Goal: Find specific page/section: Find specific page/section

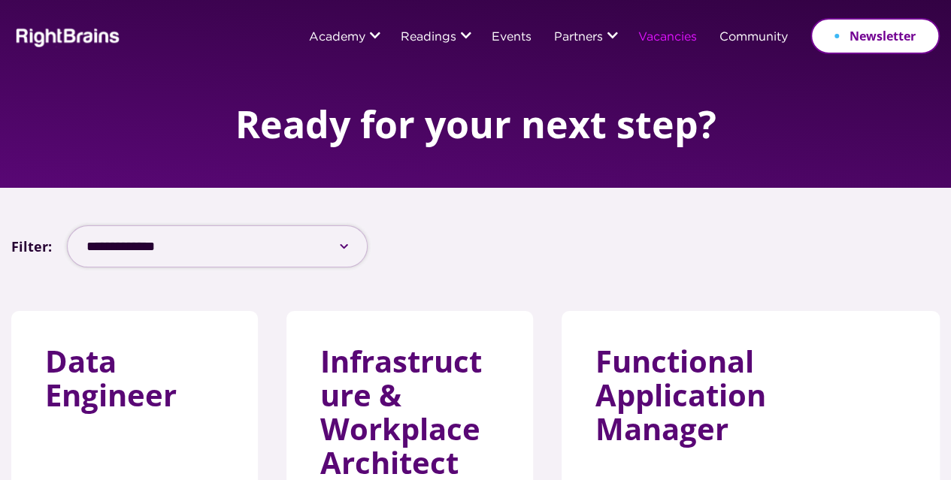
click at [173, 250] on select "**********" at bounding box center [217, 247] width 301 height 42
click at [768, 250] on div "**********" at bounding box center [475, 247] width 928 height 42
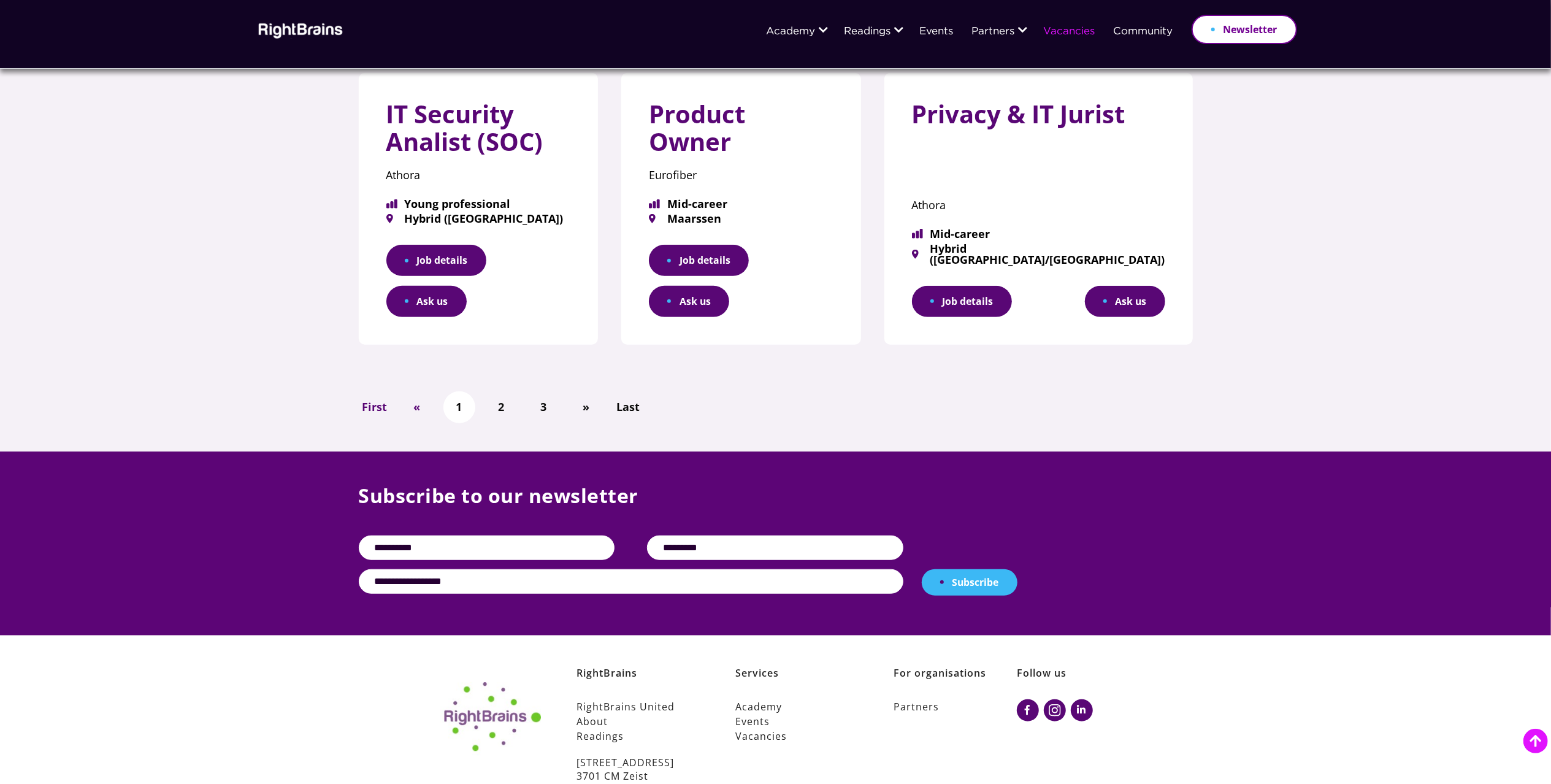
scroll to position [844, 0]
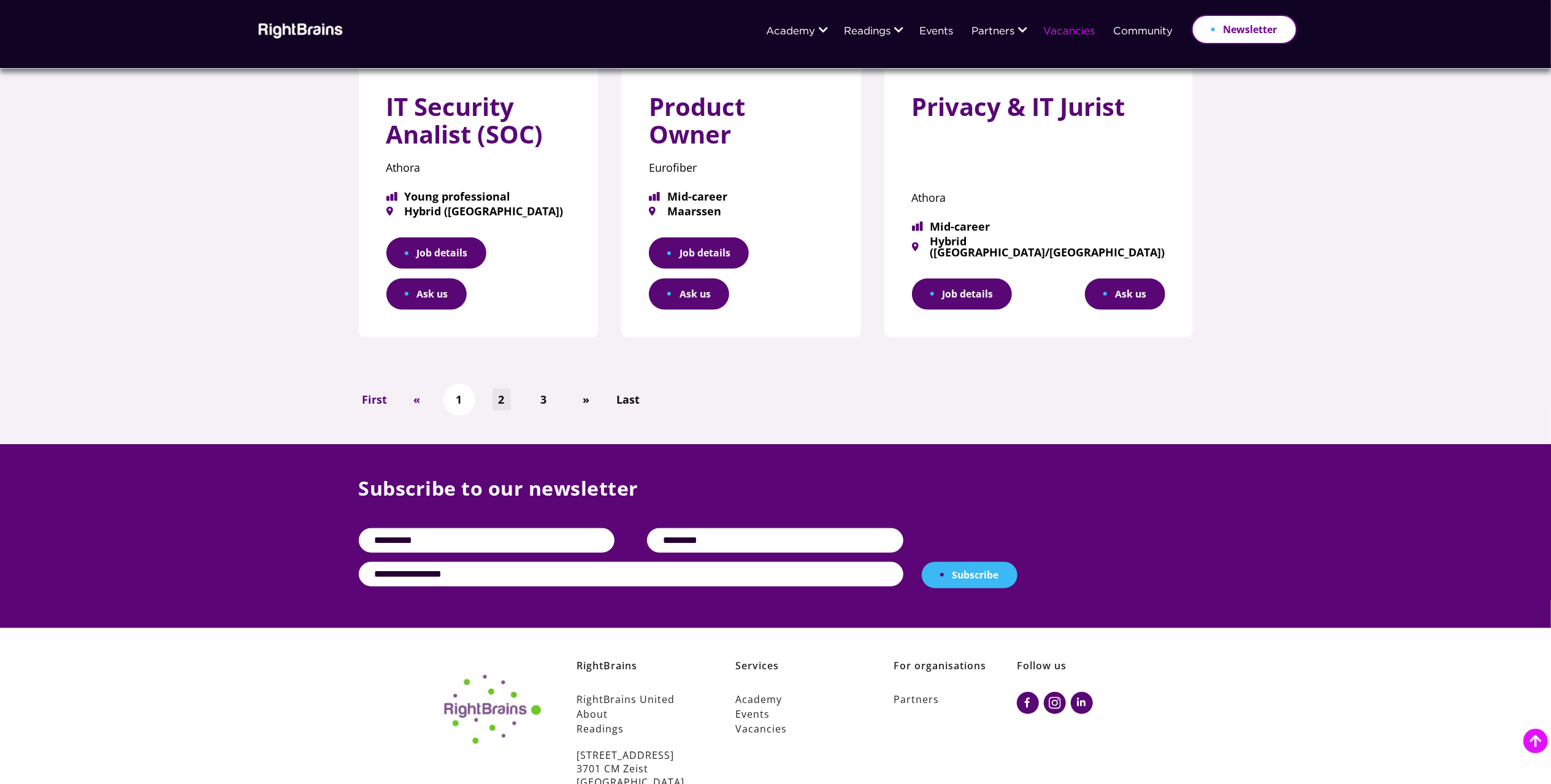
click at [500, 389] on link "2" at bounding box center [502, 400] width 19 height 21
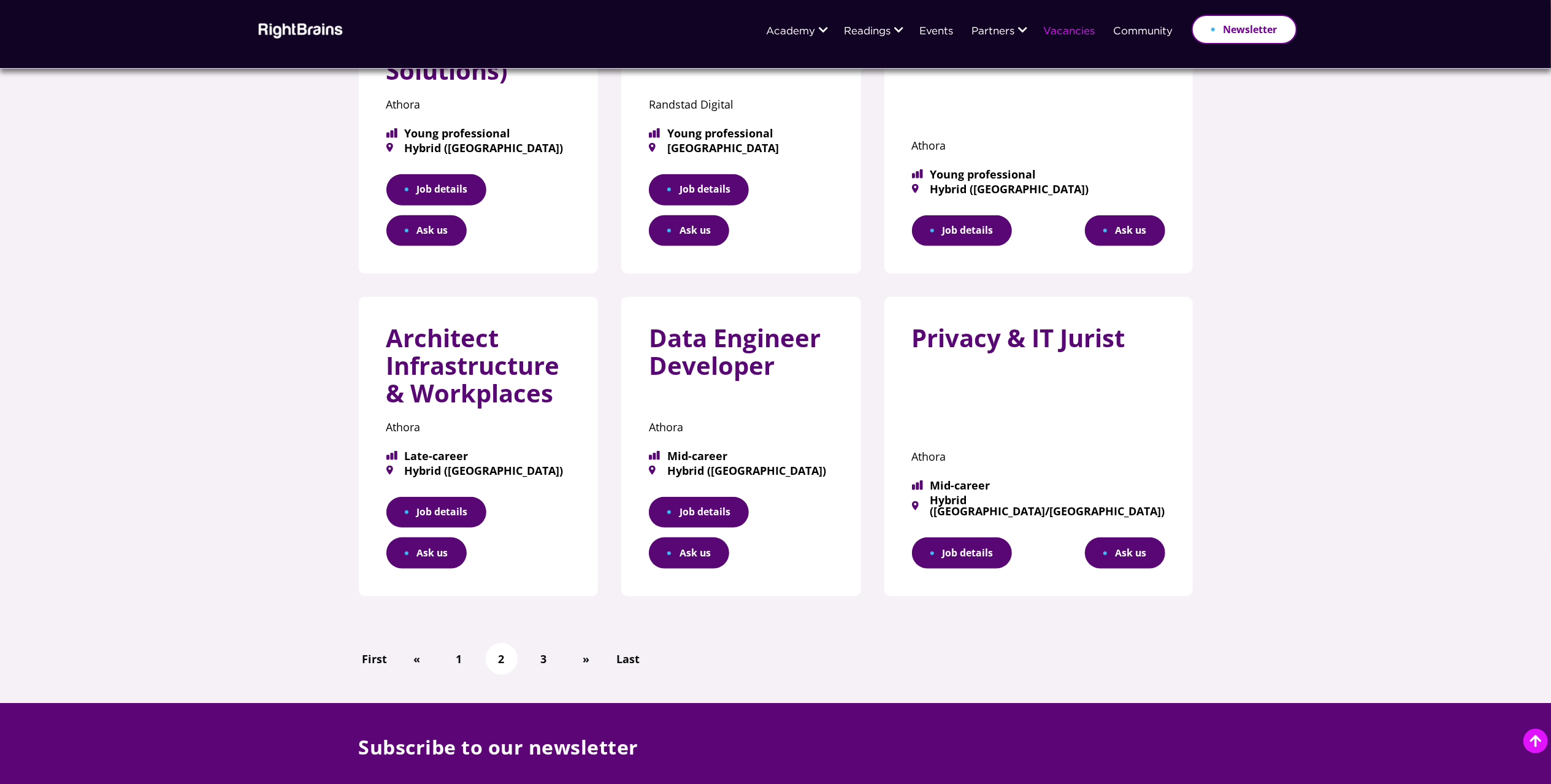
scroll to position [870, 0]
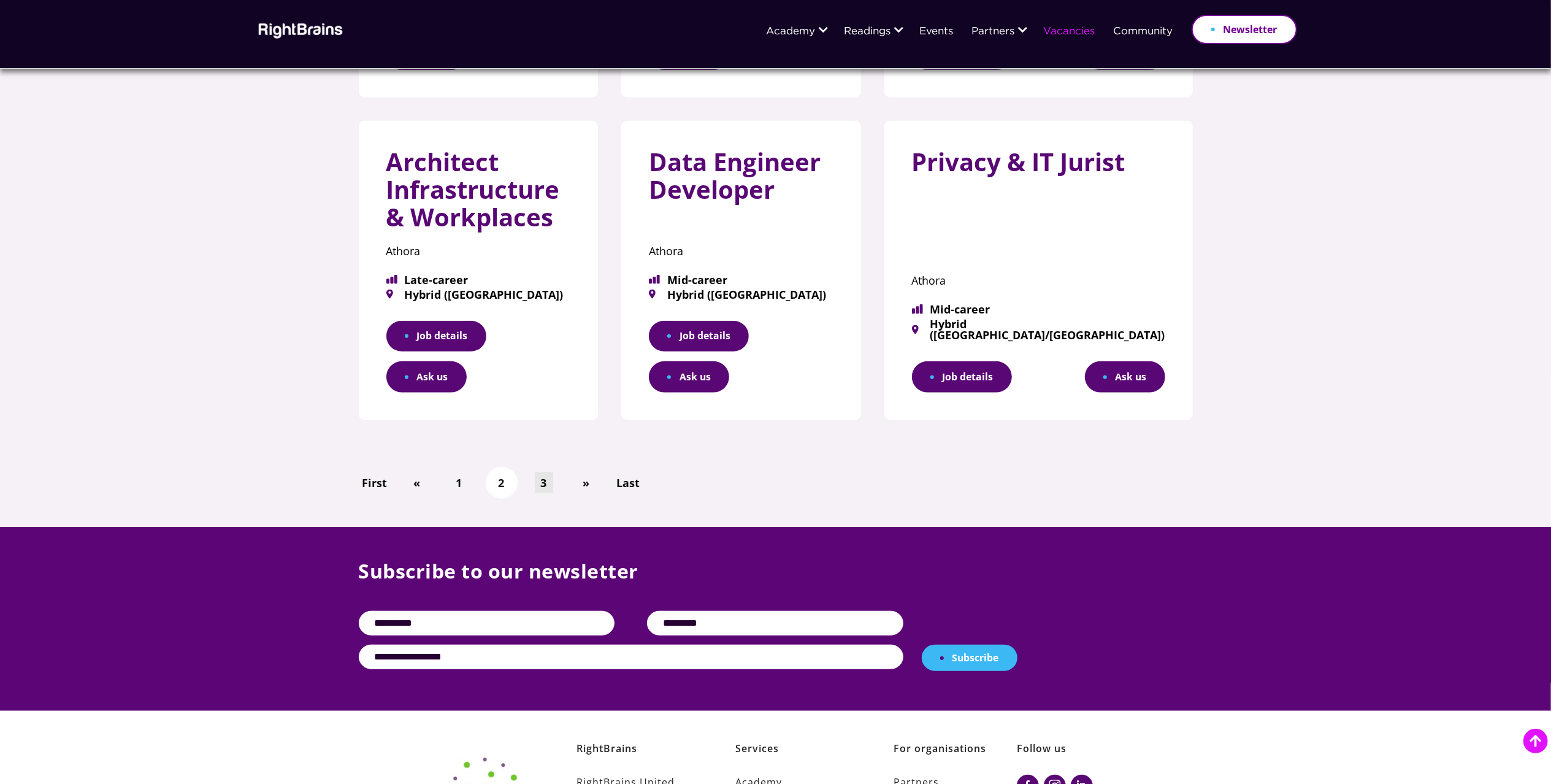
click at [540, 472] on link "3" at bounding box center [544, 483] width 19 height 21
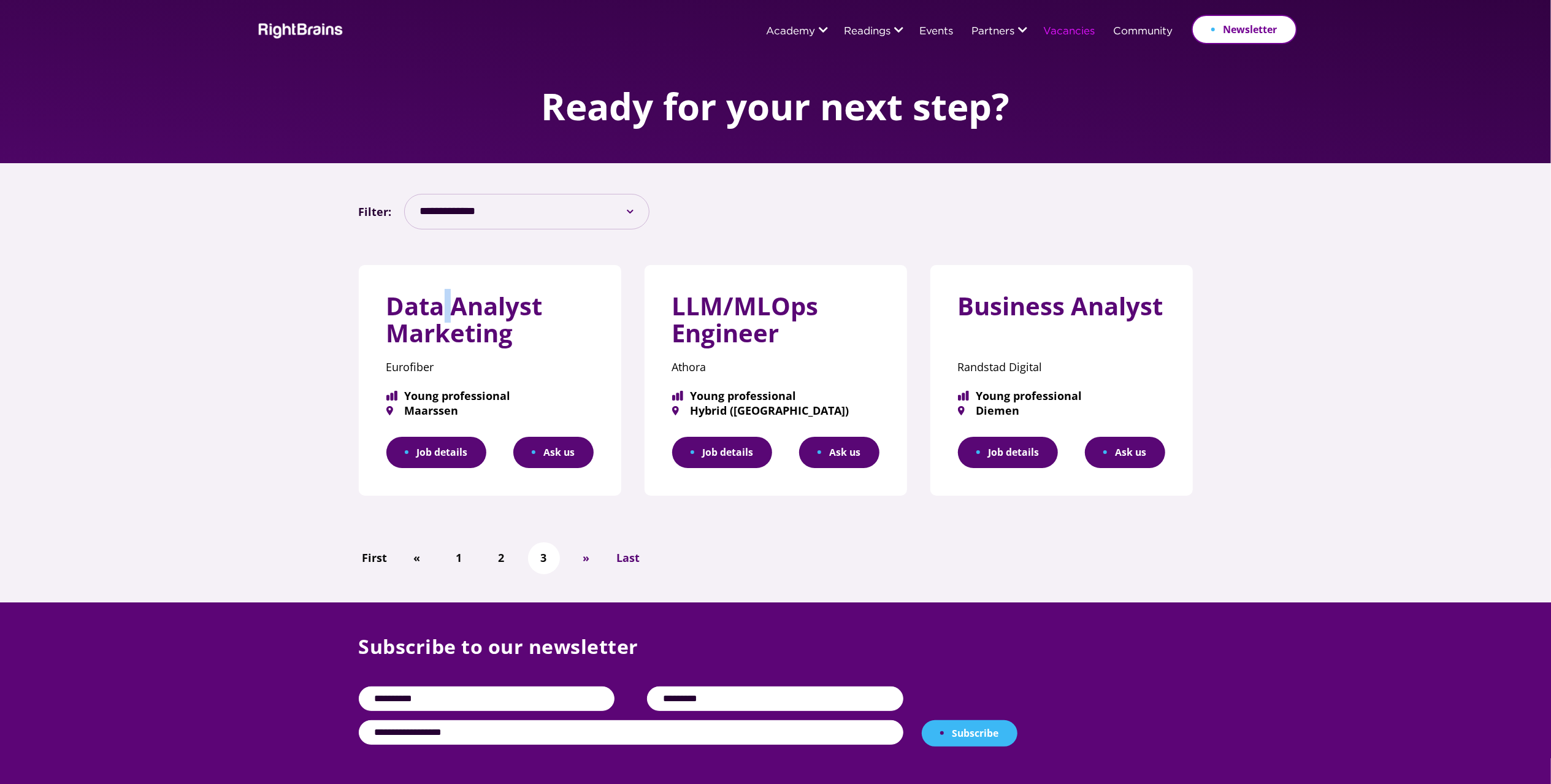
click at [445, 287] on div "Data Analyst Marketing Eurofiber Young professional [GEOGRAPHIC_DATA] Job detai…" at bounding box center [490, 380] width 263 height 231
click at [444, 327] on h3 "Data Analyst Marketing" at bounding box center [490, 325] width 207 height 64
drag, startPoint x: 444, startPoint y: 327, endPoint x: 436, endPoint y: 352, distance: 26.2
click at [439, 337] on h3 "Data Analyst Marketing" at bounding box center [490, 325] width 207 height 64
click at [431, 382] on div "Data Analyst Marketing Eurofiber Young professional [GEOGRAPHIC_DATA] Job detai…" at bounding box center [490, 380] width 263 height 231
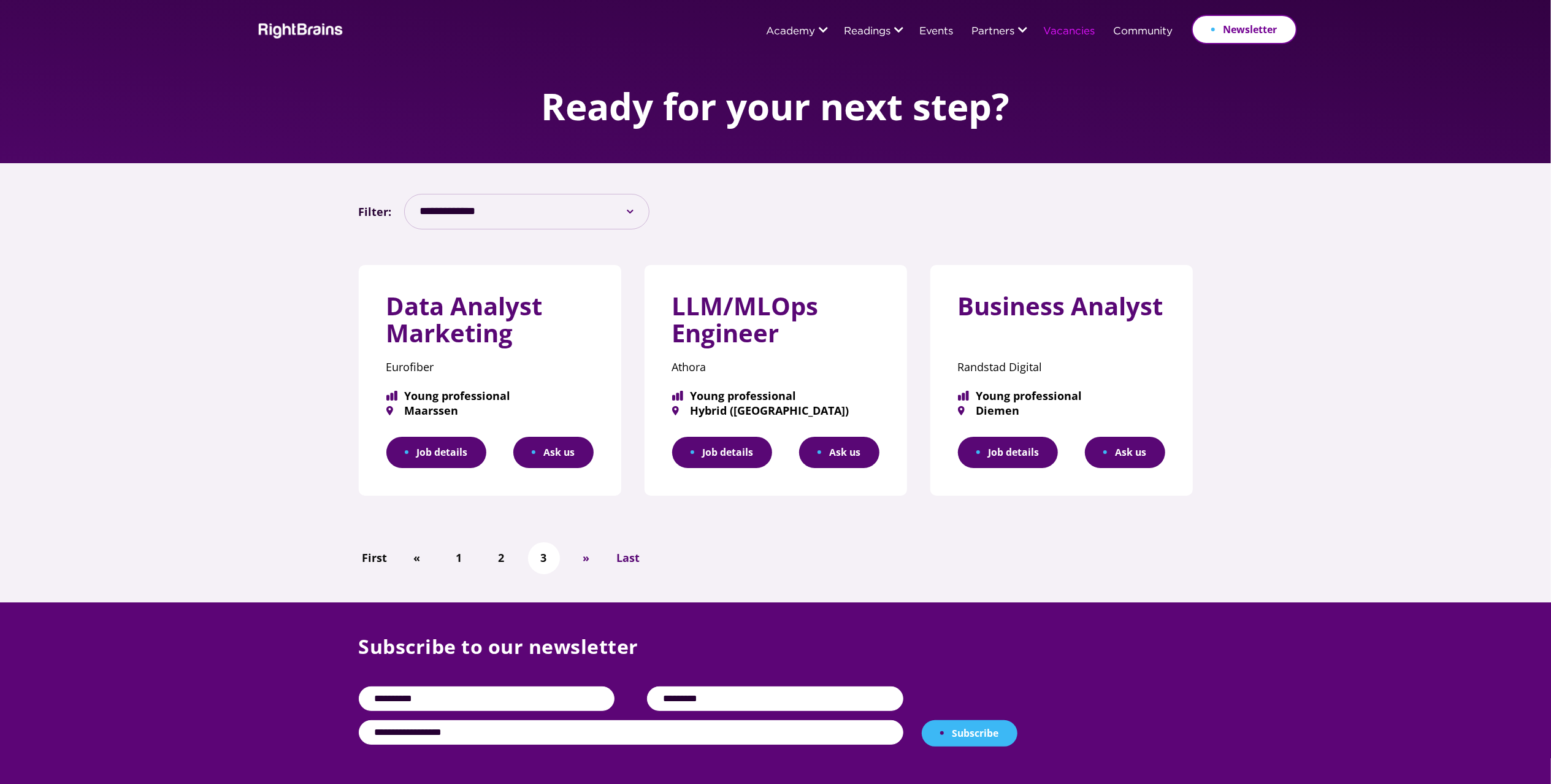
click at [430, 390] on div "Data Analyst Marketing Eurofiber Young professional [GEOGRAPHIC_DATA] Job detai…" at bounding box center [490, 380] width 263 height 231
click at [430, 401] on span "Young professional" at bounding box center [490, 396] width 207 height 11
click at [446, 449] on link "Job details" at bounding box center [436, 452] width 100 height 31
